Goal: Complete application form: Complete application form

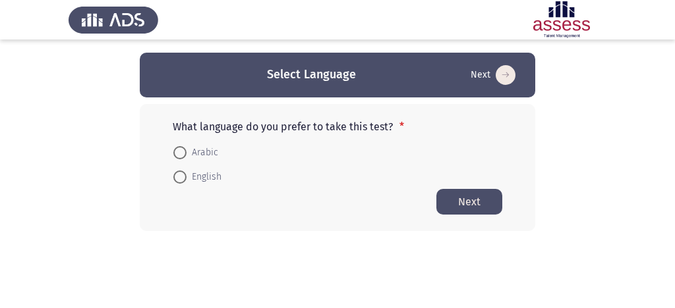
click at [123, 188] on app-language-container "Select Language Next What language do you prefer to take this test? * Arabic En…" at bounding box center [337, 142] width 675 height 179
click at [196, 175] on span "English" at bounding box center [203, 177] width 35 height 16
click at [186, 175] on input "English" at bounding box center [179, 177] width 13 height 13
radio input "true"
click at [477, 202] on button "Next" at bounding box center [469, 201] width 66 height 26
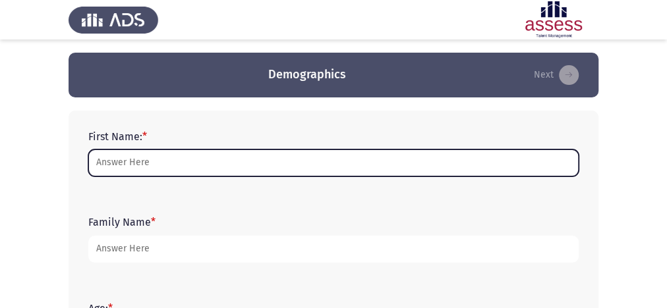
click at [308, 168] on input "First Name: *" at bounding box center [333, 163] width 490 height 27
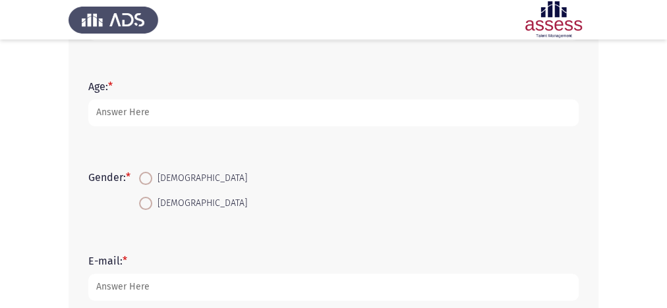
scroll to position [374, 0]
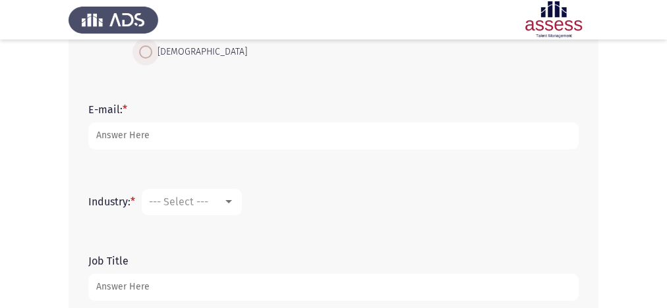
click at [150, 55] on span at bounding box center [145, 51] width 13 height 13
click at [150, 55] on input "[DEMOGRAPHIC_DATA]" at bounding box center [145, 51] width 13 height 13
radio input "true"
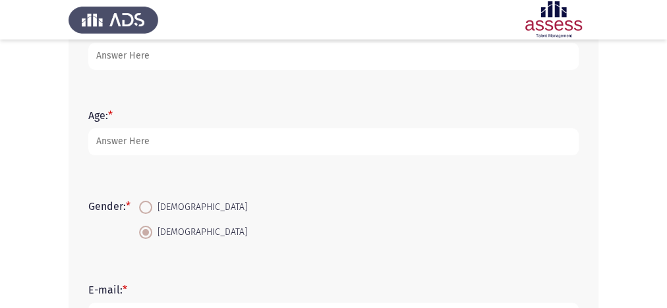
scroll to position [69, 0]
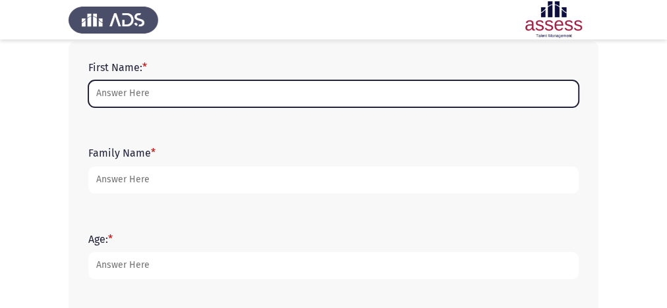
click at [219, 98] on input "First Name: *" at bounding box center [333, 93] width 490 height 27
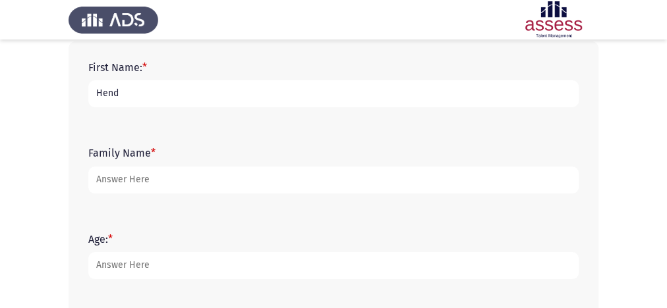
type input "Hend"
type input "[PERSON_NAME]"
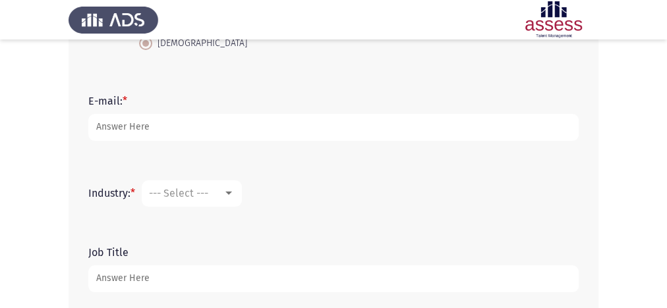
scroll to position [382, 0]
type input "34"
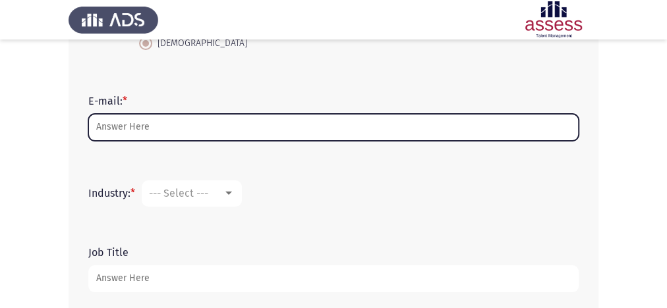
click at [219, 131] on input "E-mail: *" at bounding box center [333, 127] width 490 height 27
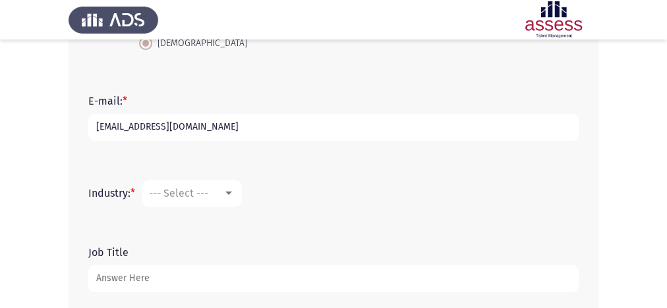
type input "[EMAIL_ADDRESS][DOMAIN_NAME]"
click at [208, 181] on mat-select "--- Select ---" at bounding box center [192, 194] width 100 height 26
click at [210, 185] on mat-select "--- Select ---" at bounding box center [192, 194] width 100 height 26
click at [219, 196] on div "--- Select ---" at bounding box center [186, 193] width 74 height 13
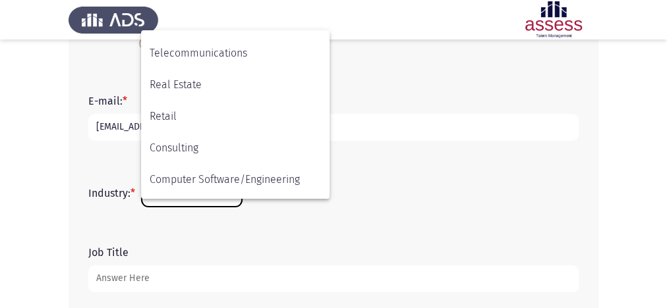
scroll to position [432, 0]
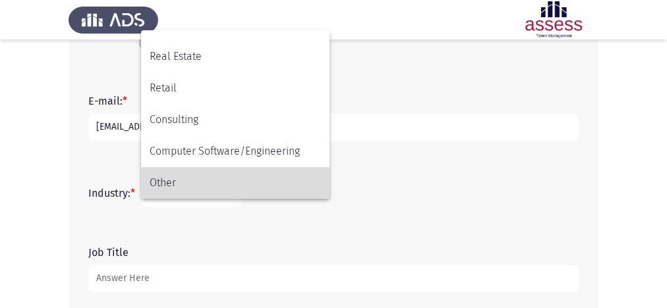
click at [239, 175] on span "Other" at bounding box center [235, 183] width 171 height 32
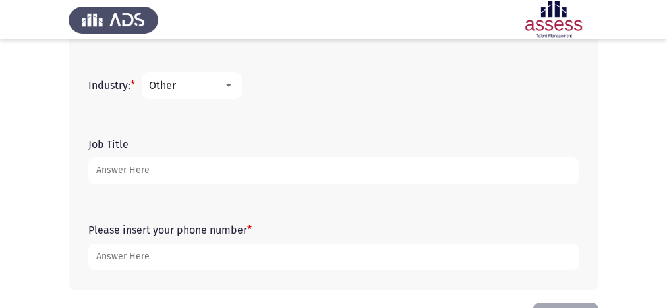
scroll to position [538, 0]
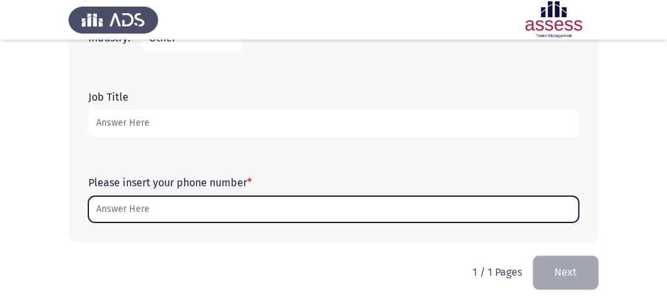
click at [241, 209] on input "Please insert your phone number *" at bounding box center [333, 209] width 490 height 27
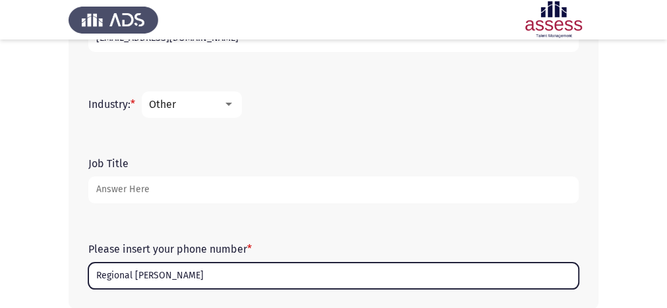
scroll to position [470, 0]
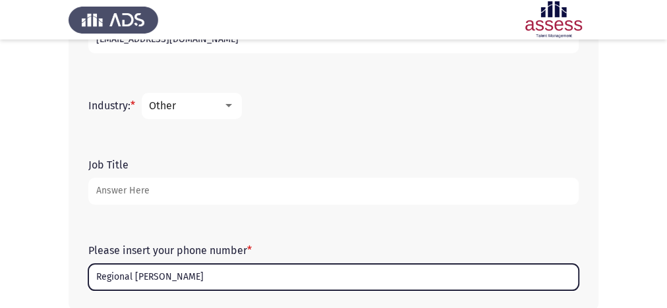
click at [223, 269] on input "Regional [PERSON_NAME]" at bounding box center [333, 277] width 490 height 27
type input "Regional [PERSON_NAME]"
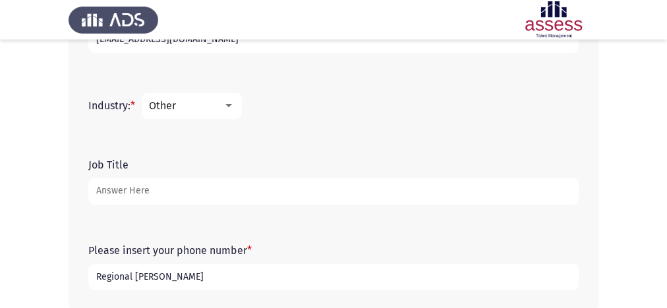
click at [185, 180] on input "Job Title" at bounding box center [333, 191] width 490 height 27
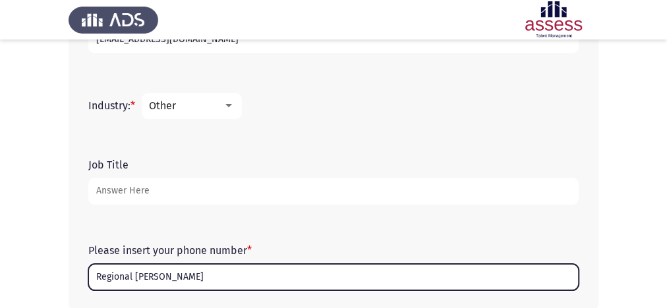
click at [231, 283] on input "Regional [PERSON_NAME]" at bounding box center [333, 277] width 490 height 27
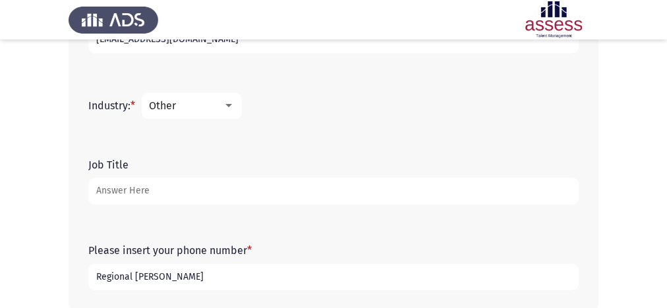
click at [173, 198] on input "Job Title" at bounding box center [333, 191] width 490 height 27
type input "r"
click at [173, 198] on input "Regional" at bounding box center [333, 191] width 490 height 27
type input "Regional [PERSON_NAME]"
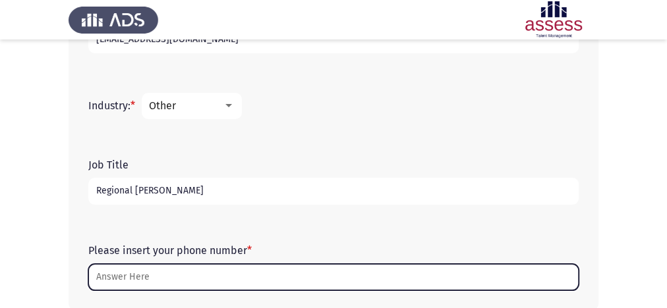
scroll to position [538, 0]
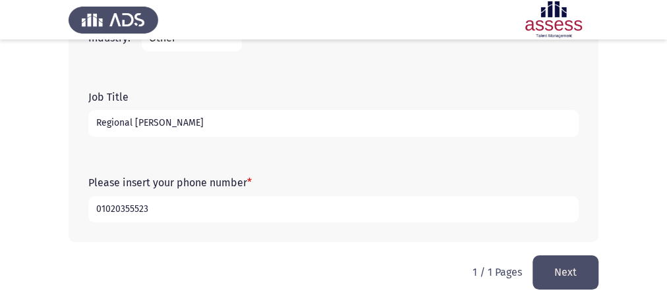
type input "01020355523"
click at [565, 266] on button "Next" at bounding box center [565, 273] width 66 height 34
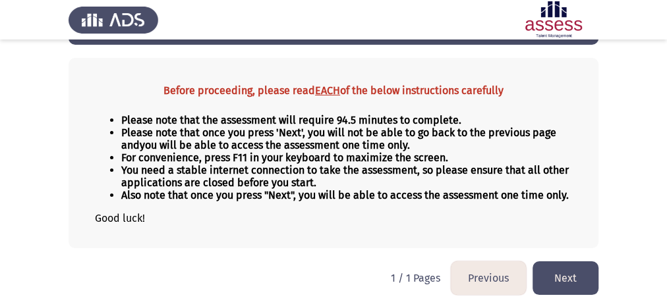
scroll to position [0, 0]
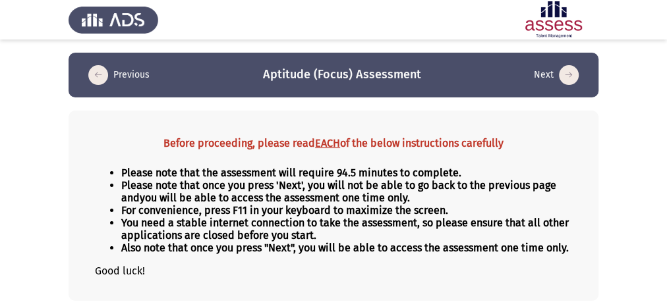
drag, startPoint x: 319, startPoint y: 78, endPoint x: 339, endPoint y: 75, distance: 20.6
click at [339, 75] on h3 "Aptitude (Focus) Assessment" at bounding box center [342, 75] width 158 height 16
